Goal: Task Accomplishment & Management: Manage account settings

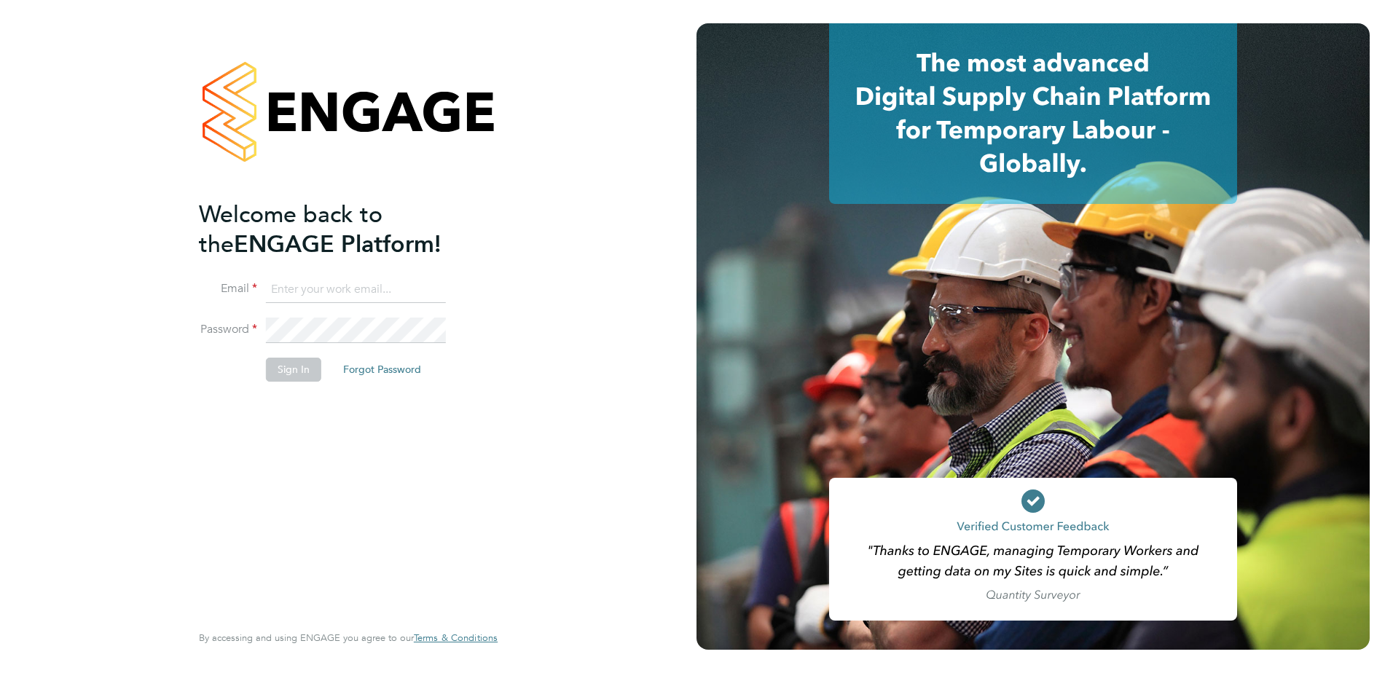
type input "Richard.Colborne@vistry.co.uk"
click at [299, 371] on button "Sign In" at bounding box center [293, 369] width 55 height 23
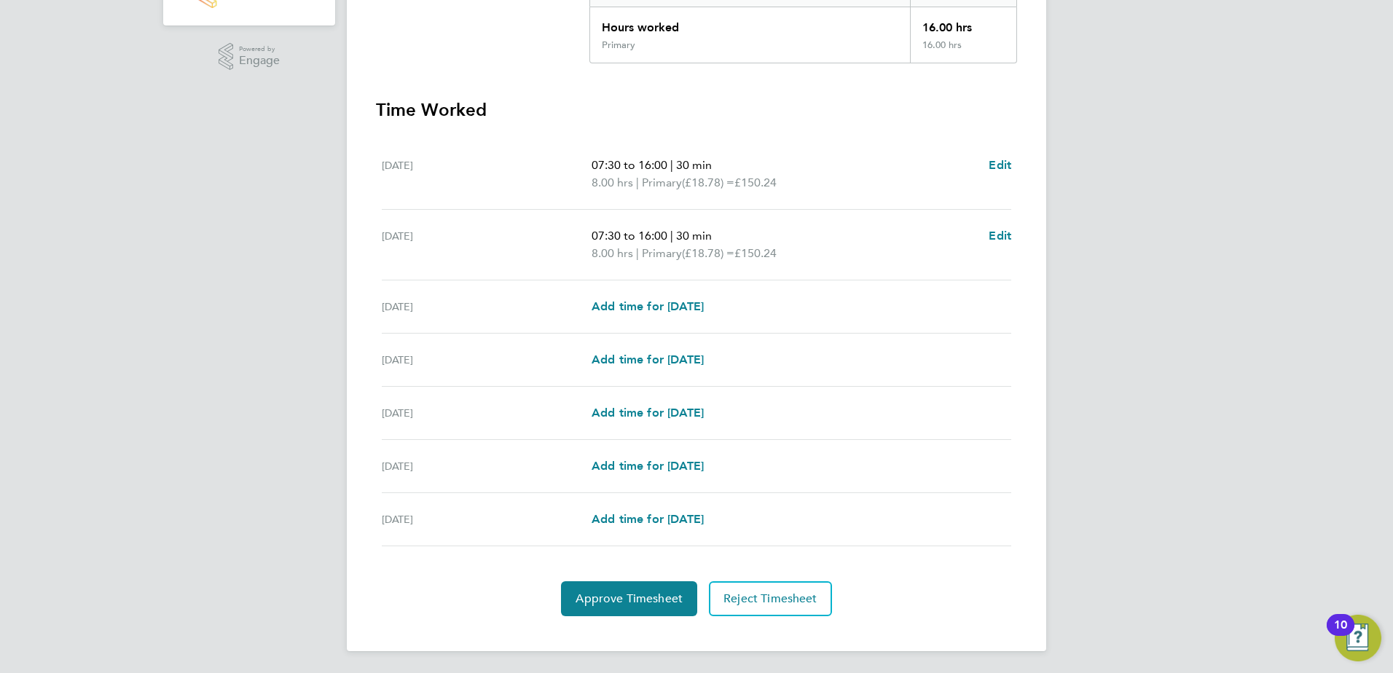
scroll to position [339, 0]
click at [635, 597] on span "Approve Timesheet" at bounding box center [628, 597] width 107 height 15
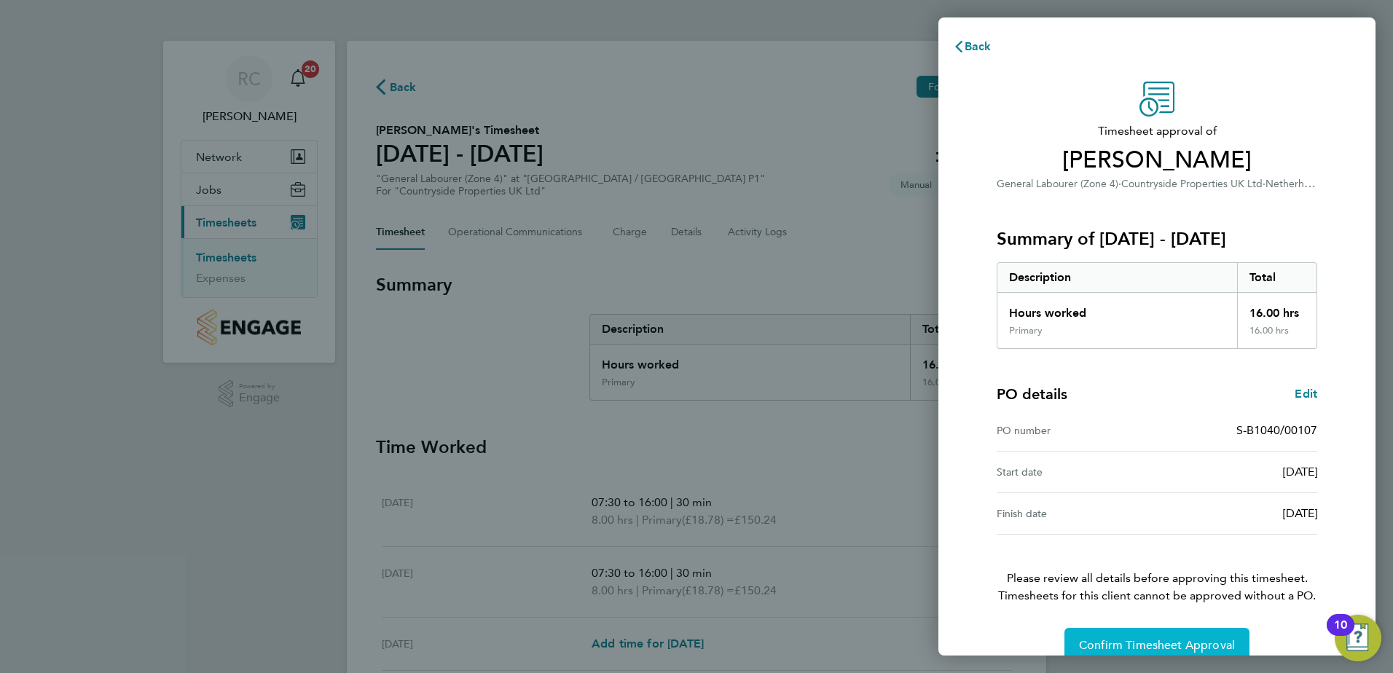
click at [1147, 646] on span "Confirm Timesheet Approval" at bounding box center [1157, 645] width 156 height 15
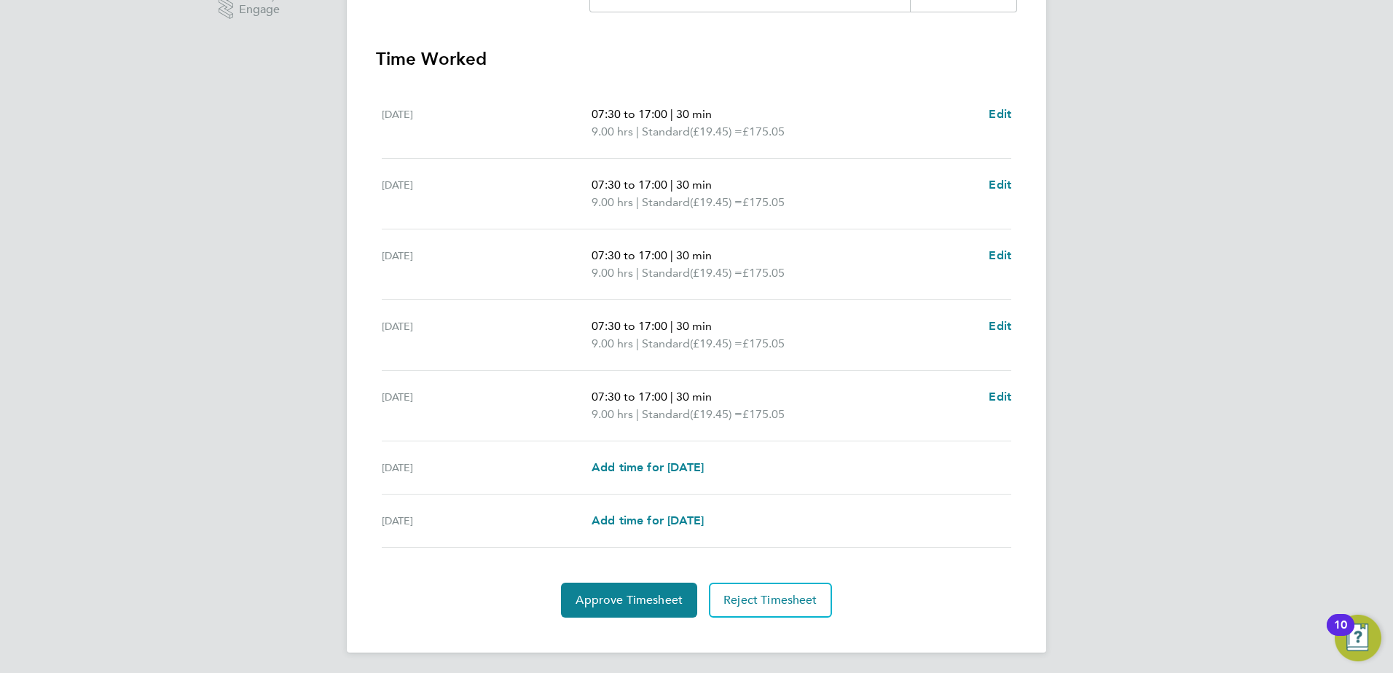
scroll to position [391, 0]
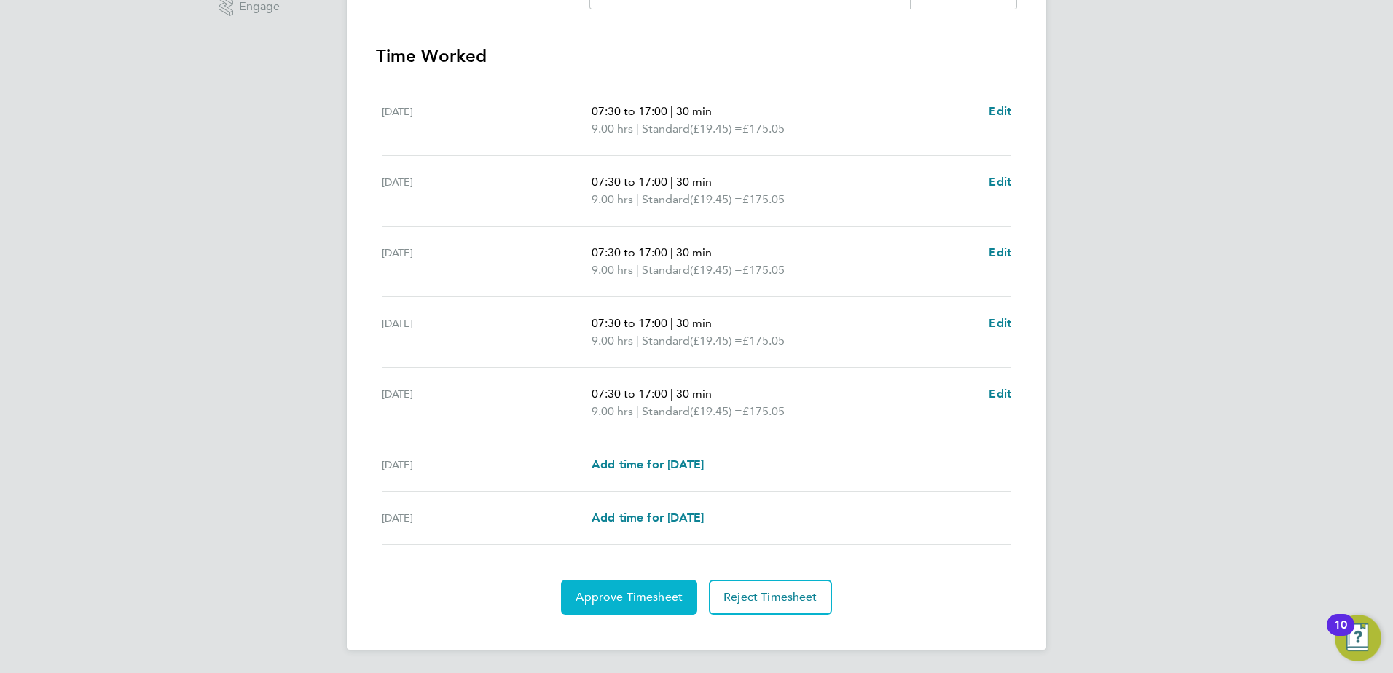
click at [631, 591] on span "Approve Timesheet" at bounding box center [628, 597] width 107 height 15
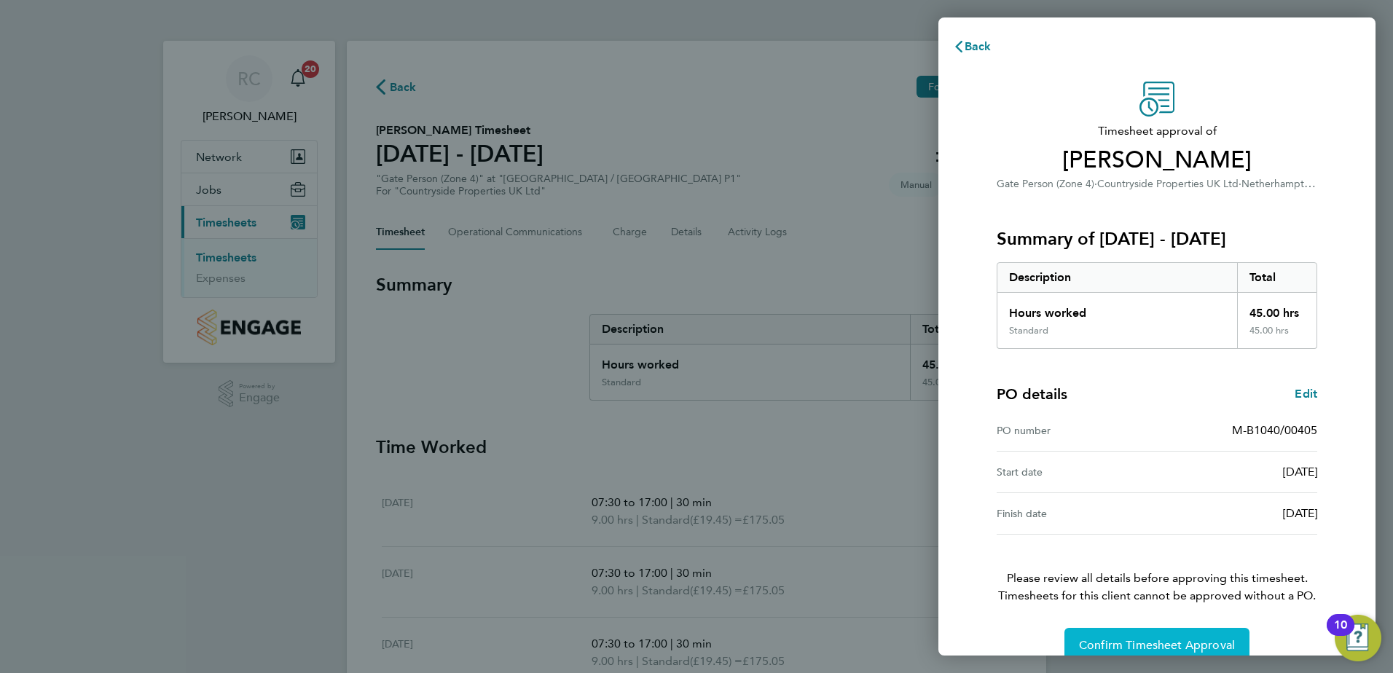
click at [1165, 647] on span "Confirm Timesheet Approval" at bounding box center [1157, 645] width 156 height 15
